Goal: Find specific page/section: Find specific page/section

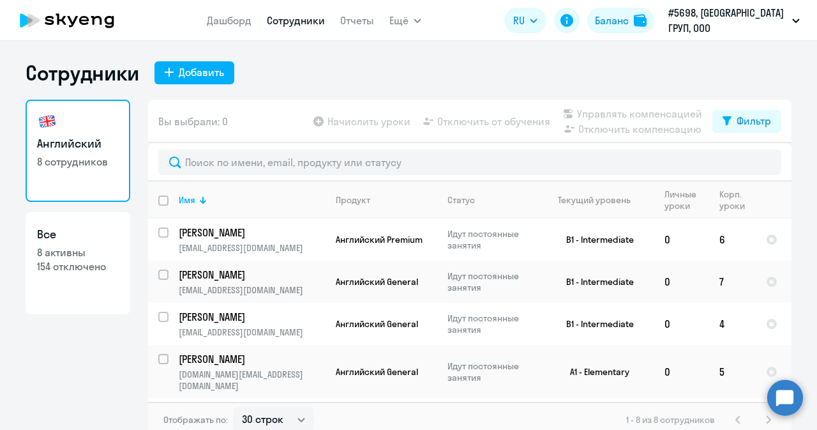
select select "30"
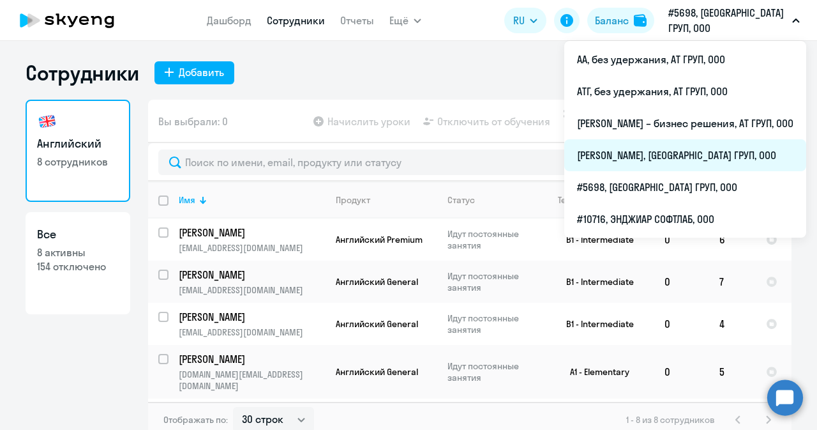
click at [597, 147] on li "[PERSON_NAME], [GEOGRAPHIC_DATA] ГРУП, ООО" at bounding box center [685, 155] width 242 height 32
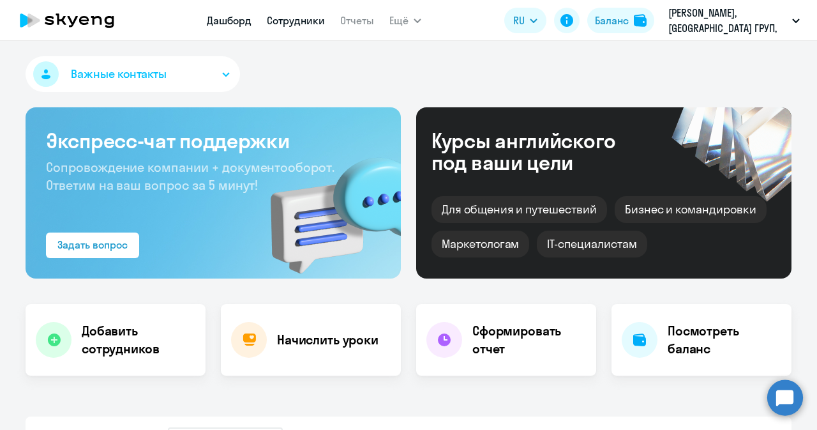
click at [291, 20] on link "Сотрудники" at bounding box center [296, 20] width 58 height 13
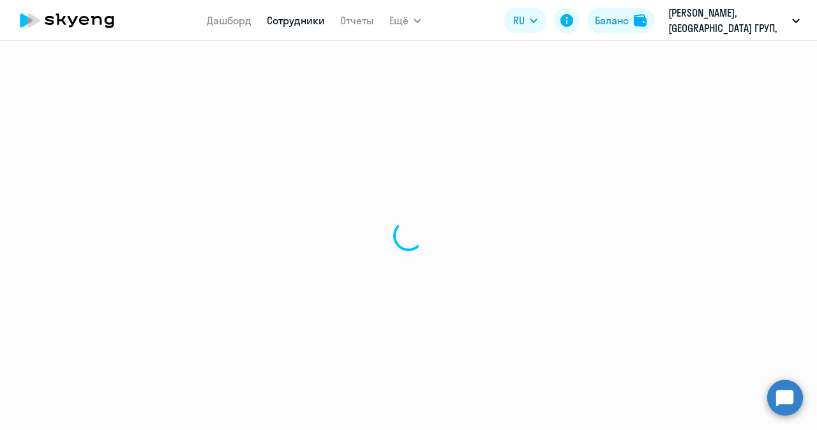
select select "30"
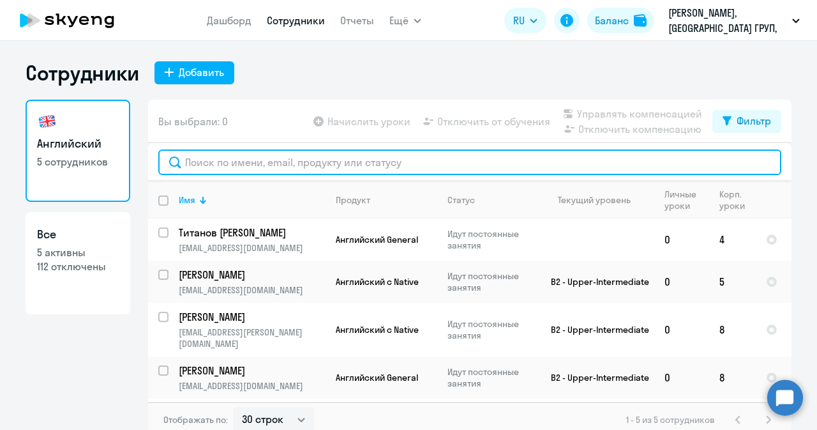
click at [308, 167] on input "text" at bounding box center [469, 162] width 623 height 26
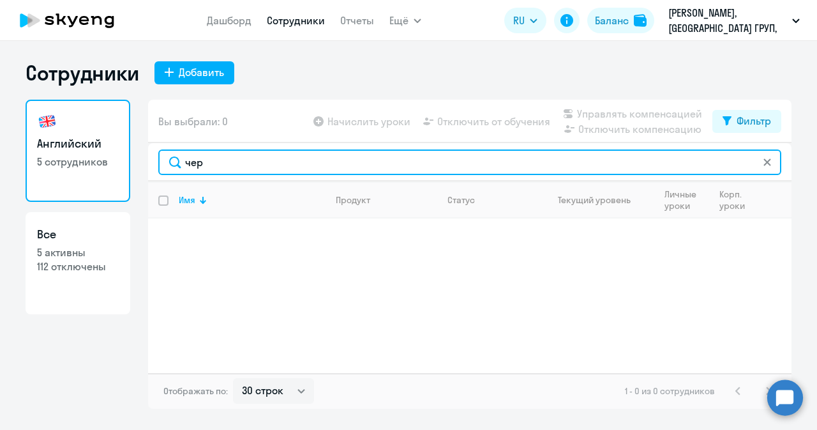
drag, startPoint x: 220, startPoint y: 164, endPoint x: 170, endPoint y: 167, distance: 49.2
click at [170, 167] on input "чер" at bounding box center [469, 162] width 623 height 26
type input "кон"
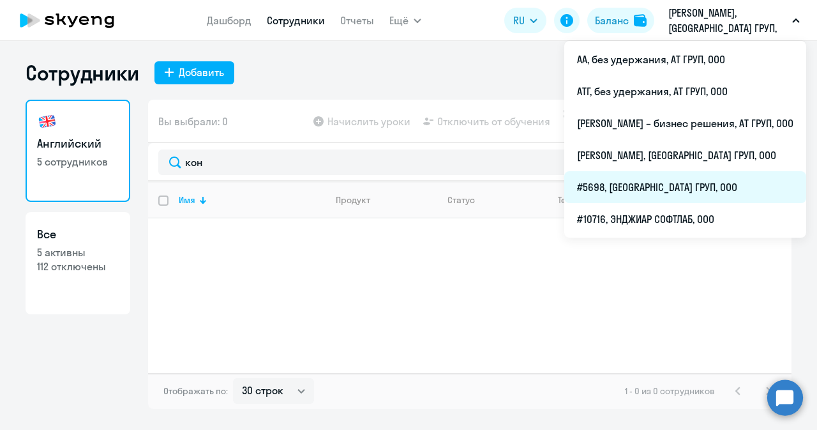
click at [601, 183] on li "#5698, [GEOGRAPHIC_DATA] ГРУП, ООО" at bounding box center [685, 187] width 242 height 32
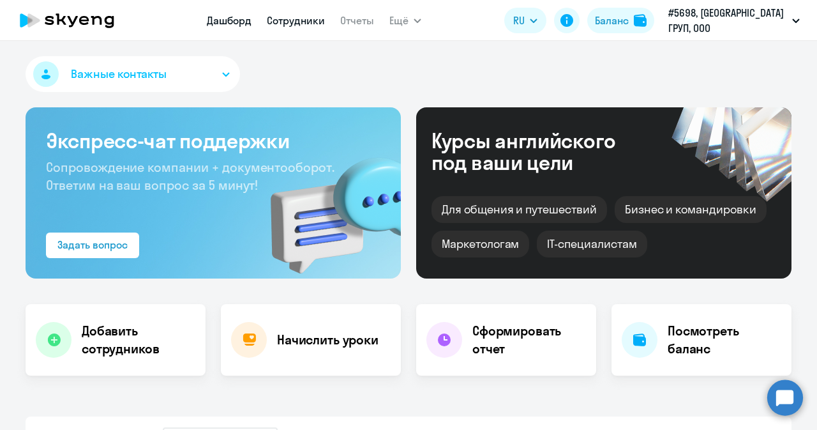
click at [320, 17] on link "Сотрудники" at bounding box center [296, 20] width 58 height 13
select select "30"
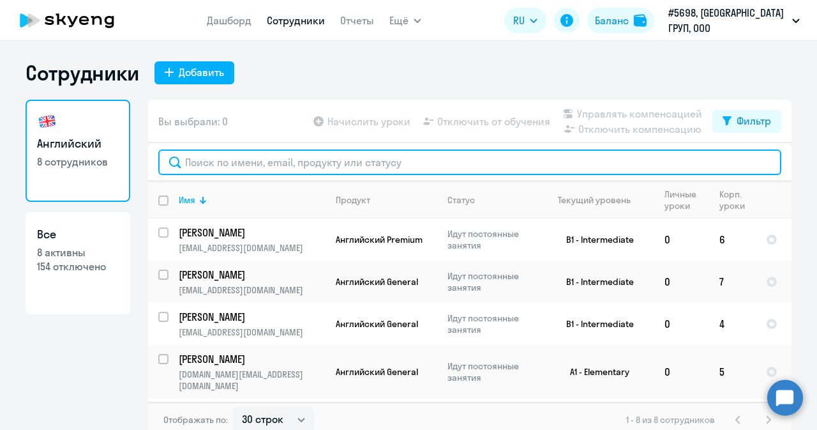
click at [252, 157] on input "text" at bounding box center [469, 162] width 623 height 26
click at [326, 161] on input "text" at bounding box center [469, 162] width 623 height 26
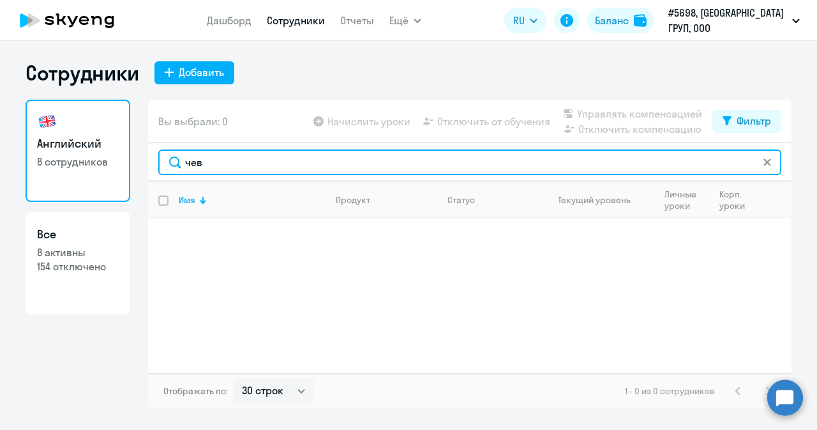
type input "чев"
